Goal: Check status: Check status

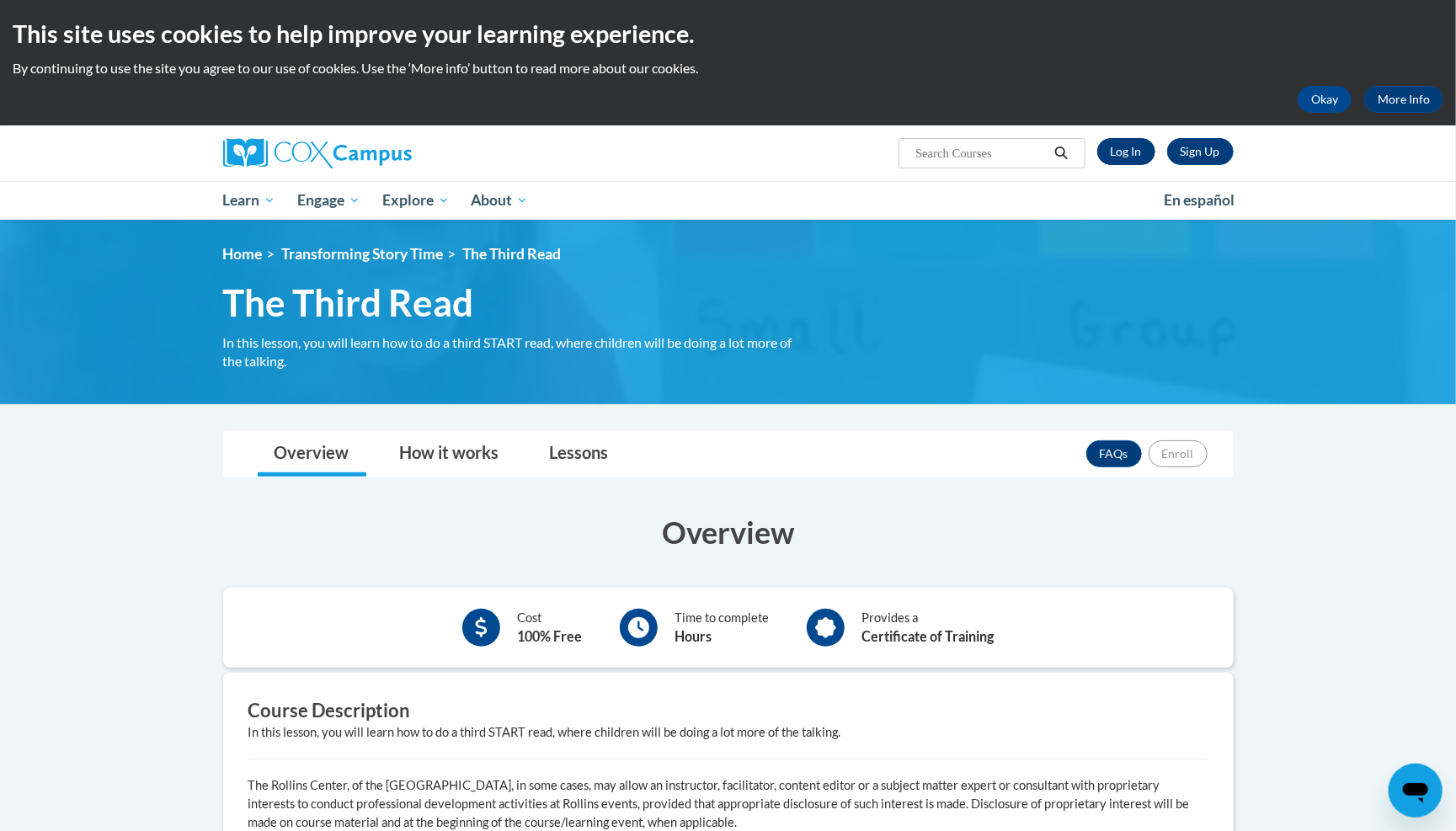
click at [1124, 153] on link "Log In" at bounding box center [1126, 152] width 58 height 27
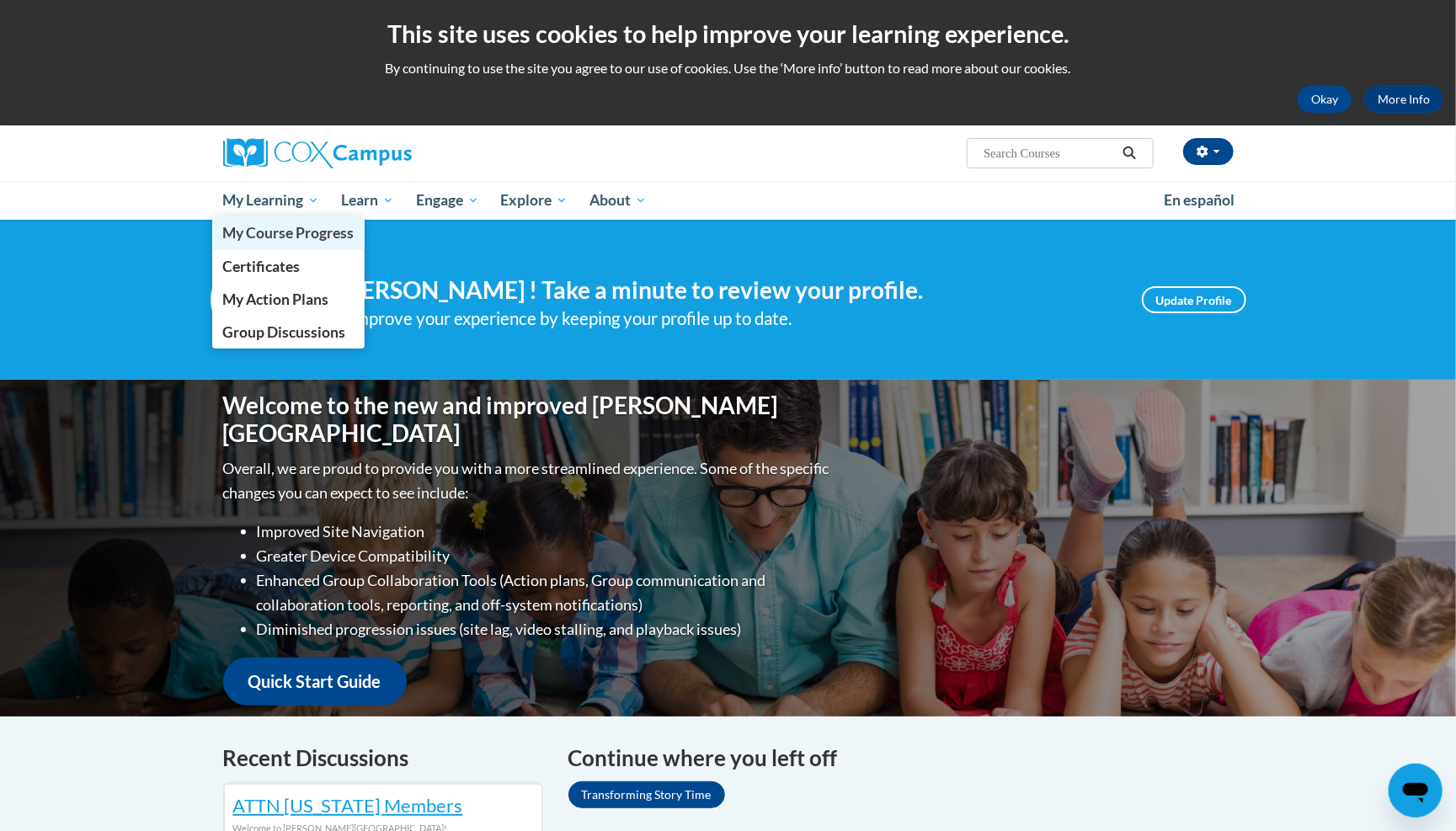
click at [287, 232] on span "My Course Progress" at bounding box center [288, 232] width 131 height 17
